Goal: Transaction & Acquisition: Purchase product/service

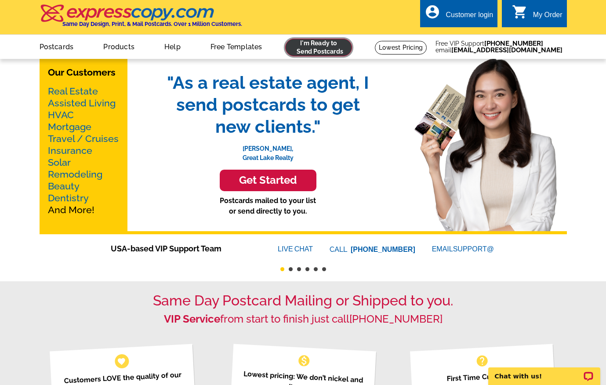
click at [331, 51] on link at bounding box center [318, 48] width 67 height 18
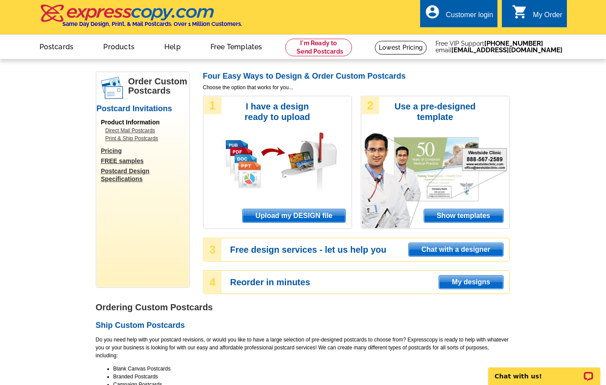
click at [303, 218] on span "Upload my DESIGN file" at bounding box center [294, 215] width 102 height 13
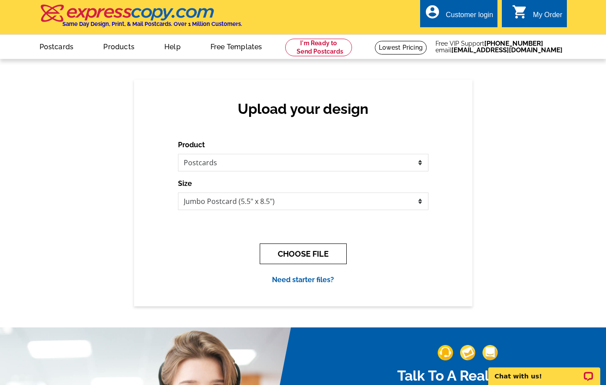
click at [306, 260] on button "CHOOSE FILE" at bounding box center [303, 253] width 87 height 21
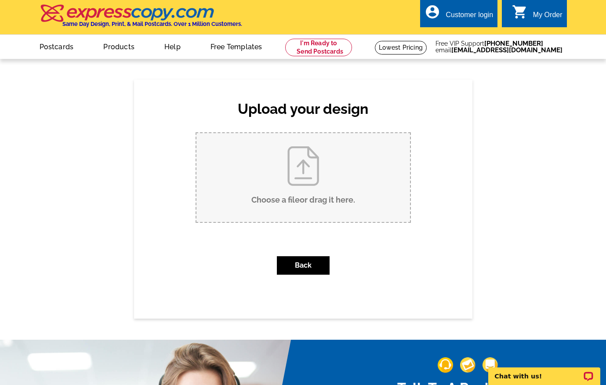
click at [322, 188] on input "Choose a file or drag it here ." at bounding box center [303, 177] width 214 height 89
type input "C:\fakepath\Jumbo-Postcard_2page.pdf"
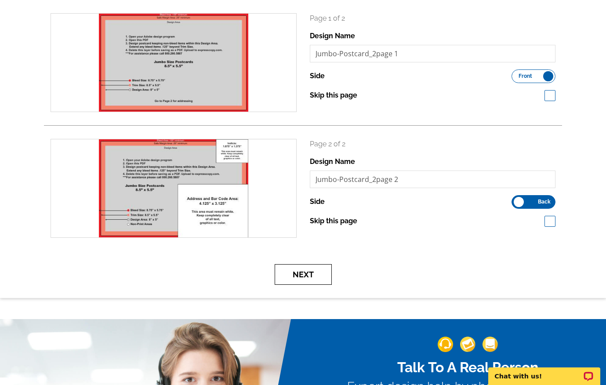
click at [309, 270] on button "Next" at bounding box center [303, 274] width 57 height 21
